Goal: Information Seeking & Learning: Learn about a topic

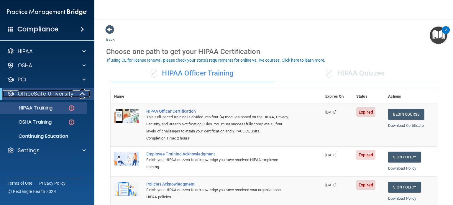
click at [83, 95] on span at bounding box center [82, 93] width 5 height 7
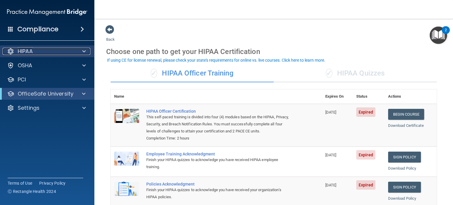
click at [85, 50] on span at bounding box center [84, 51] width 4 height 7
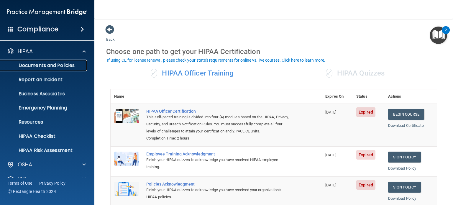
click at [67, 68] on p "Documents and Policies" at bounding box center [44, 65] width 80 height 6
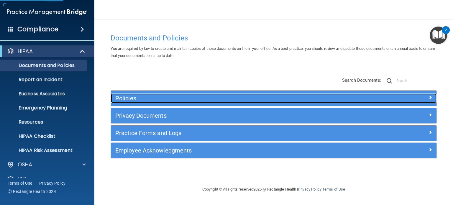
click at [196, 98] on h5 "Policies" at bounding box center [232, 98] width 235 height 6
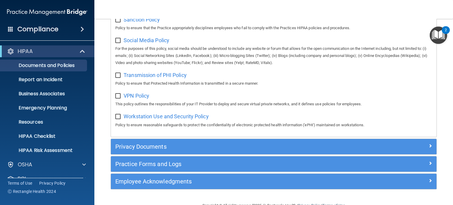
scroll to position [472, 0]
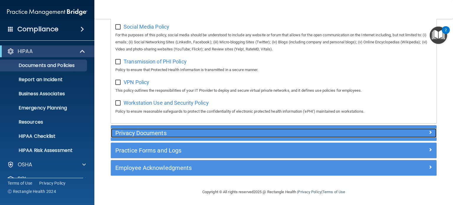
click at [199, 136] on h5 "Privacy Documents" at bounding box center [232, 133] width 235 height 6
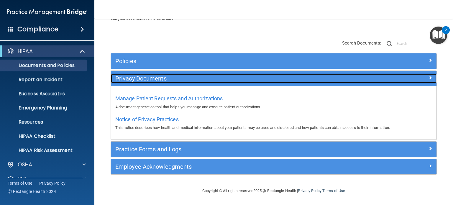
scroll to position [37, 0]
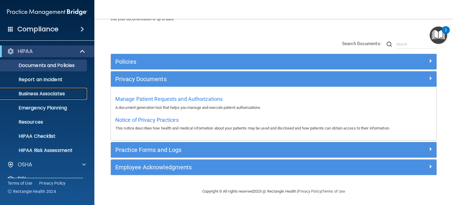
click at [52, 91] on p "Business Associates" at bounding box center [44, 94] width 80 height 6
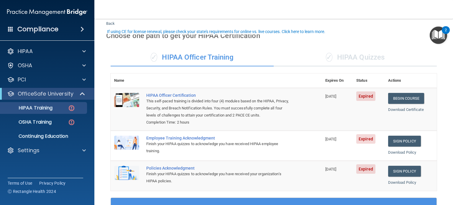
scroll to position [29, 0]
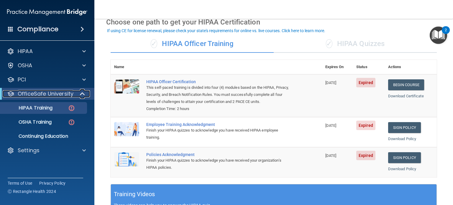
click at [83, 95] on span at bounding box center [82, 93] width 5 height 7
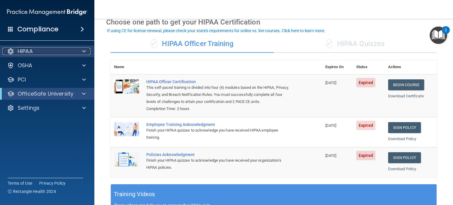
click at [84, 50] on span at bounding box center [84, 51] width 4 height 7
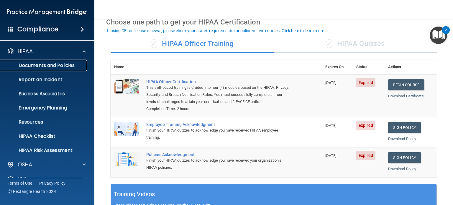
click at [69, 64] on p "Documents and Policies" at bounding box center [44, 65] width 80 height 6
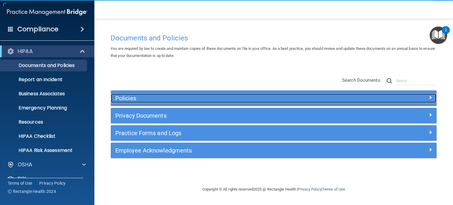
click at [243, 99] on h5 "Policies" at bounding box center [232, 98] width 235 height 6
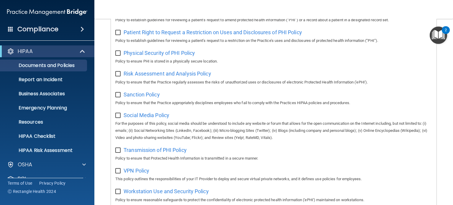
scroll to position [476, 0]
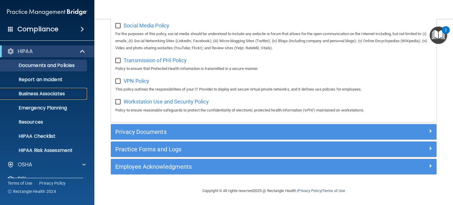
click at [51, 93] on p "Business Associates" at bounding box center [44, 94] width 80 height 6
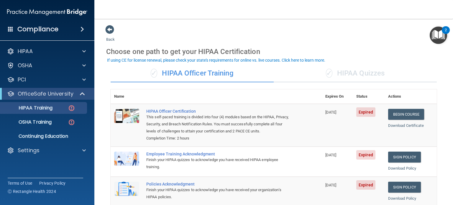
click at [304, 32] on div "Back Choose one path to get your HIPAA Certification ✓ HIPAA Officer Training ✓…" at bounding box center [273, 199] width 335 height 348
click at [326, 36] on div "Back Choose one path to get your HIPAA Certification ✓ HIPAA Officer Training ✓…" at bounding box center [273, 199] width 335 height 348
click at [309, 48] on div "Choose one path to get your HIPAA Certification" at bounding box center [273, 51] width 335 height 17
click at [331, 19] on main "Back Choose one path to get your HIPAA Certification ✓ HIPAA Officer Training ✓…" at bounding box center [273, 112] width 358 height 186
click at [55, 135] on p "Continuing Education" at bounding box center [44, 136] width 80 height 6
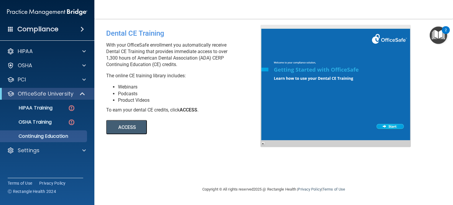
click at [136, 126] on button "ACCESS" at bounding box center [126, 127] width 41 height 14
